Goal: Task Accomplishment & Management: Manage account settings

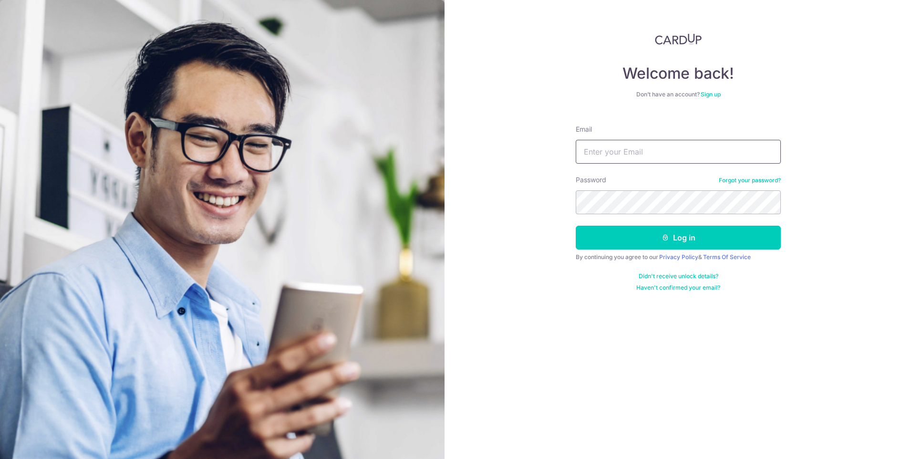
click at [644, 153] on input "Email" at bounding box center [678, 152] width 205 height 24
type input "[EMAIL_ADDRESS][DOMAIN_NAME]"
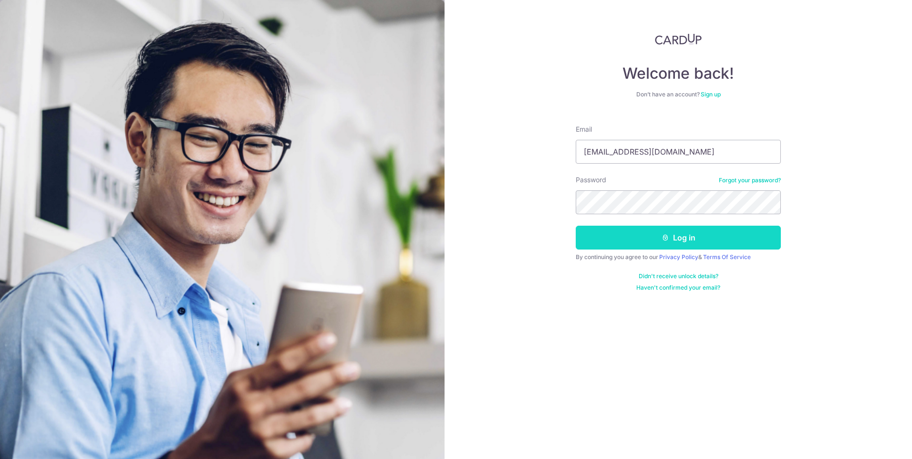
click at [668, 232] on button "Log in" at bounding box center [678, 238] width 205 height 24
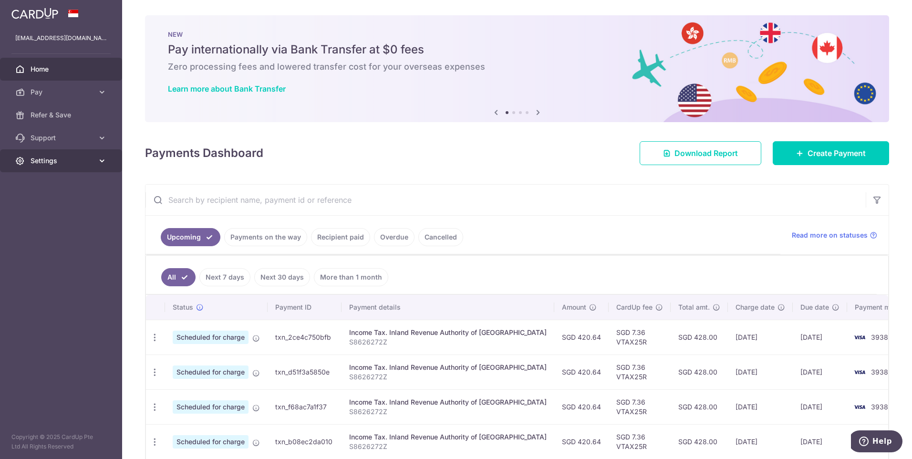
click at [97, 160] on icon at bounding box center [102, 161] width 10 height 10
click at [54, 212] on link "Logout" at bounding box center [61, 206] width 122 height 23
